Goal: Task Accomplishment & Management: Use online tool/utility

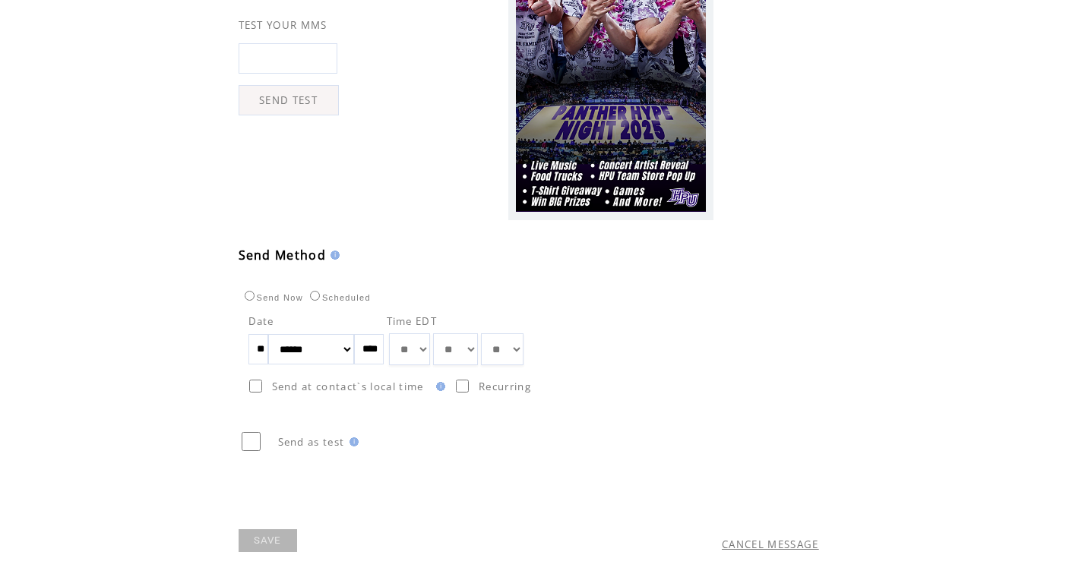
scroll to position [463, 0]
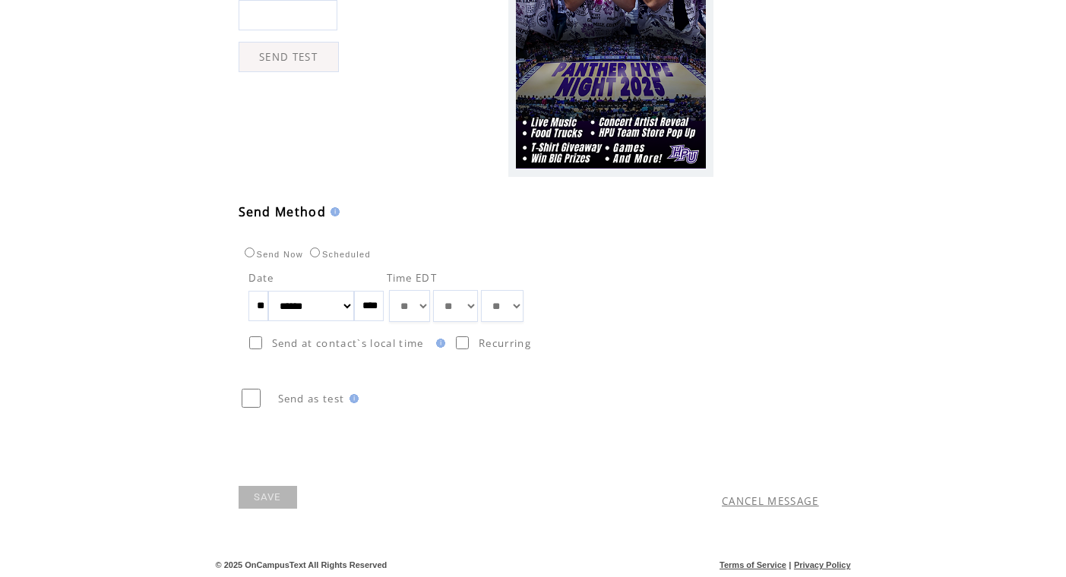
click at [270, 488] on link "SAVE" at bounding box center [267, 497] width 58 height 23
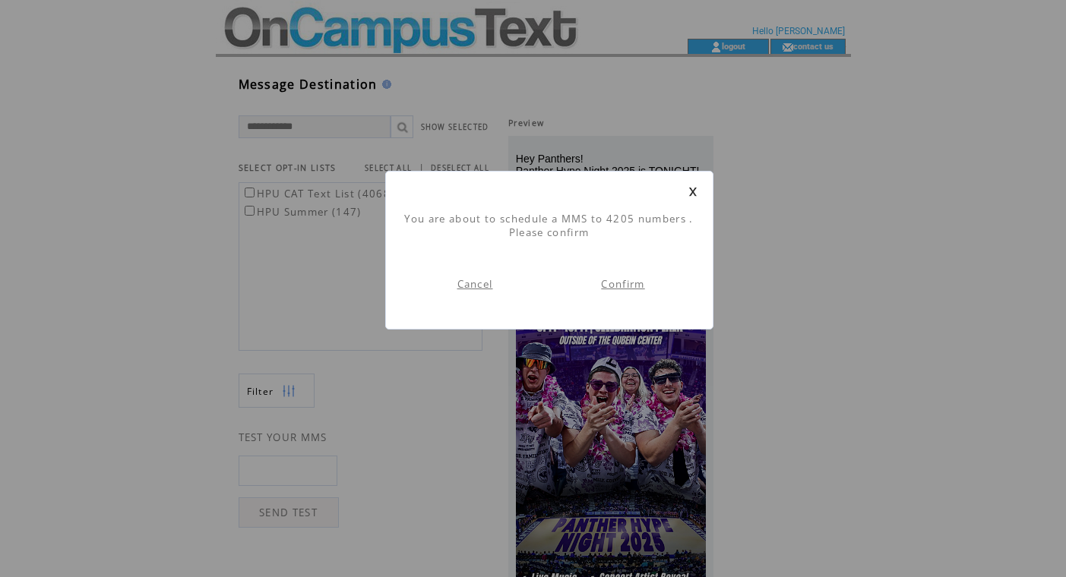
scroll to position [1, 0]
click at [616, 284] on link "Confirm" at bounding box center [622, 284] width 43 height 14
click at [693, 193] on link at bounding box center [692, 192] width 9 height 10
